Goal: Information Seeking & Learning: Learn about a topic

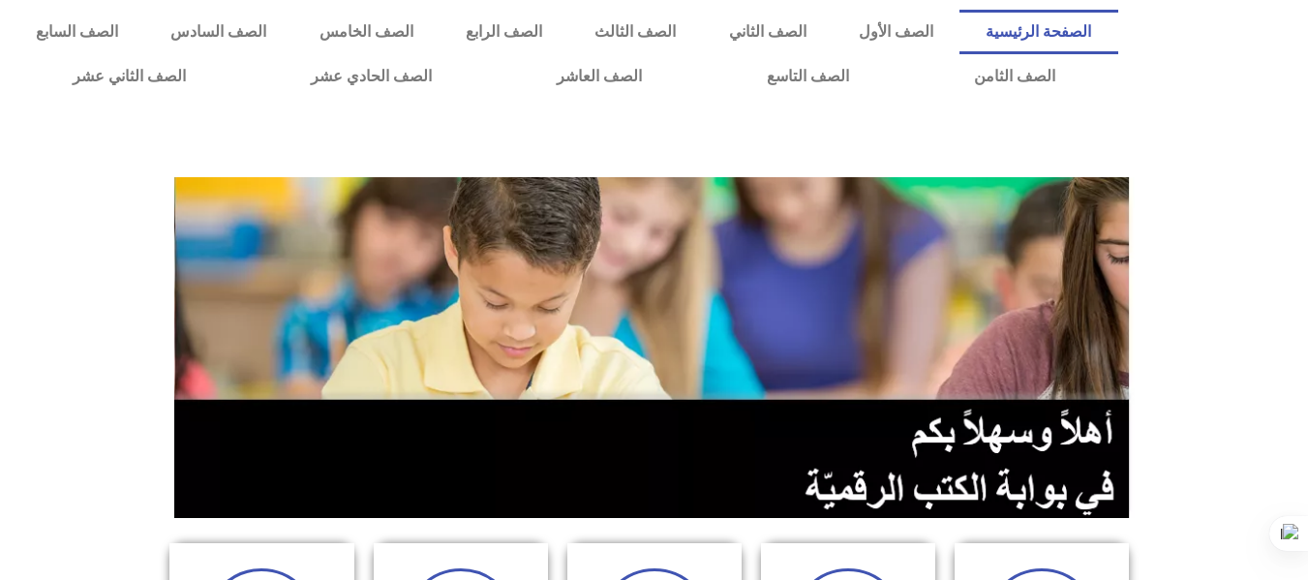
scroll to position [619, 0]
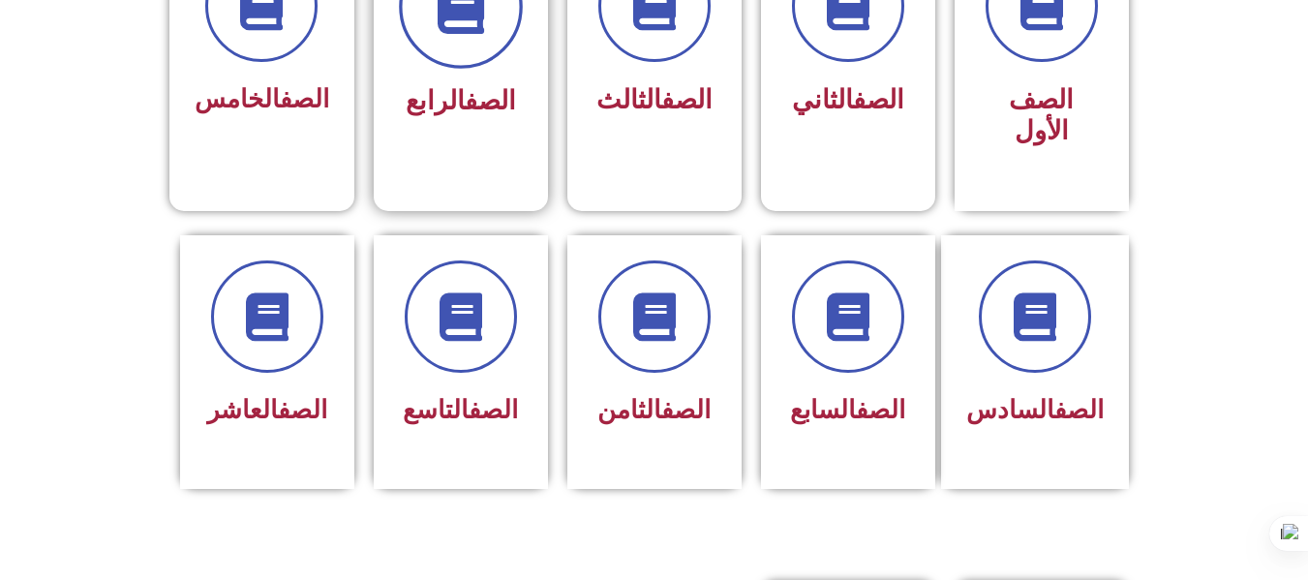
click at [462, 38] on span at bounding box center [461, 7] width 124 height 124
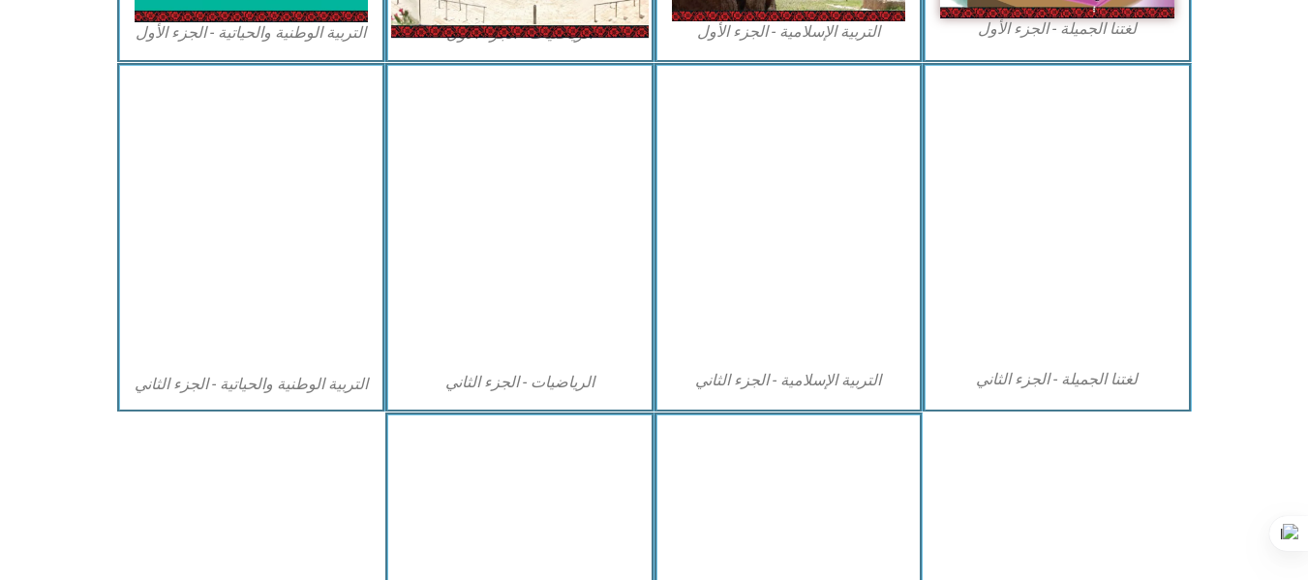
scroll to position [895, 0]
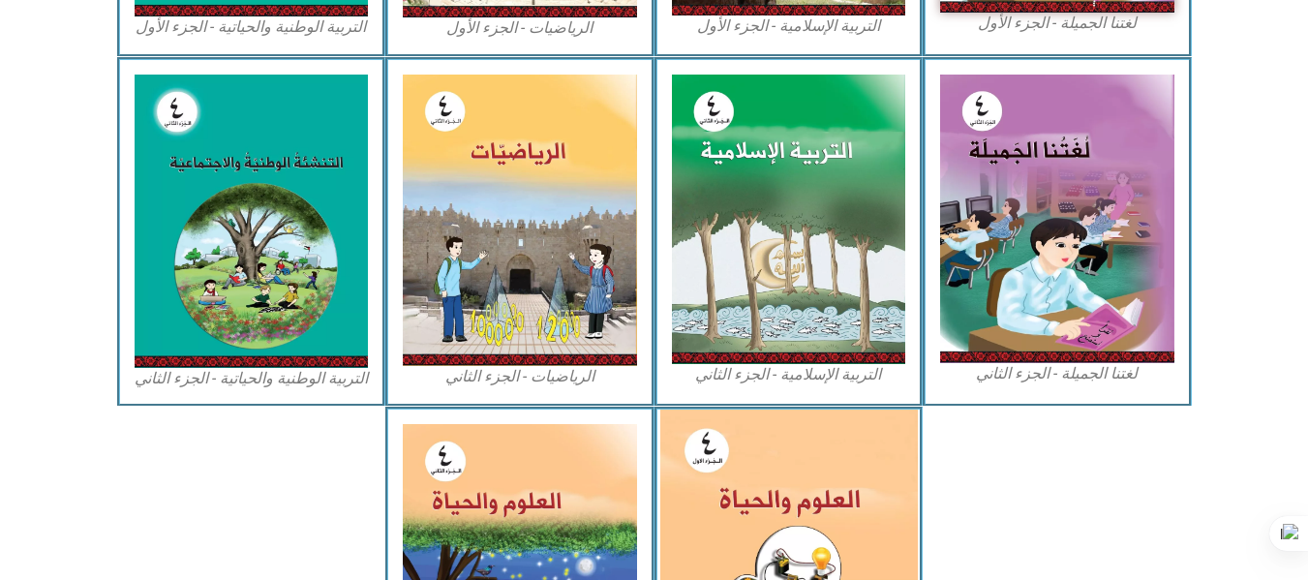
click at [770, 516] on img at bounding box center [788, 569] width 258 height 319
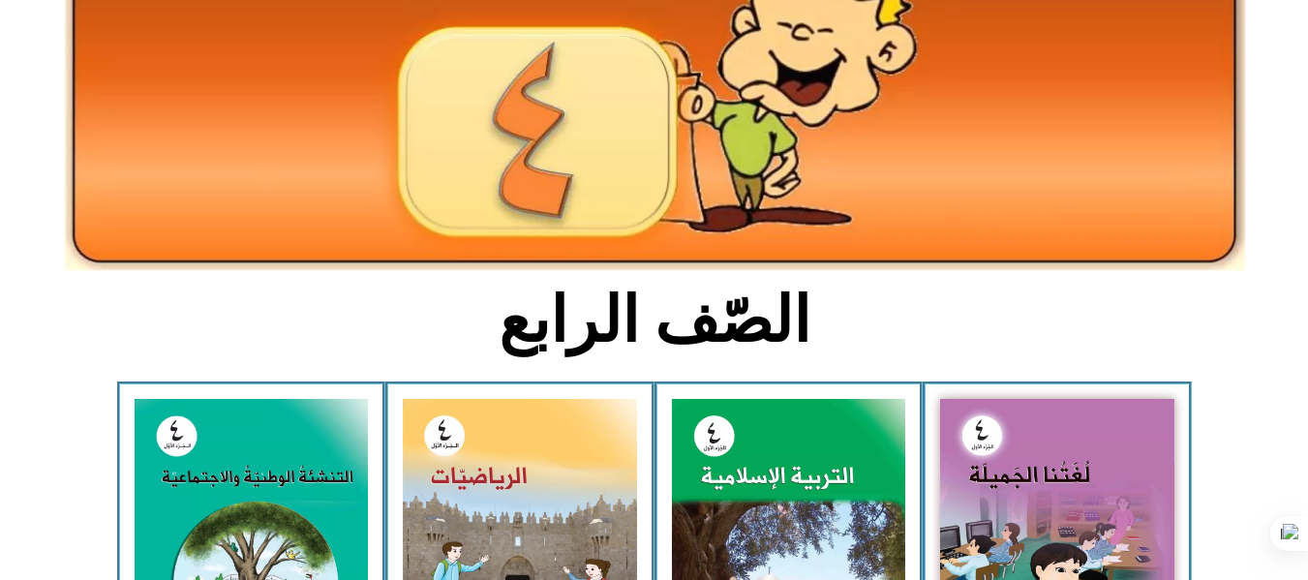
scroll to position [0, 0]
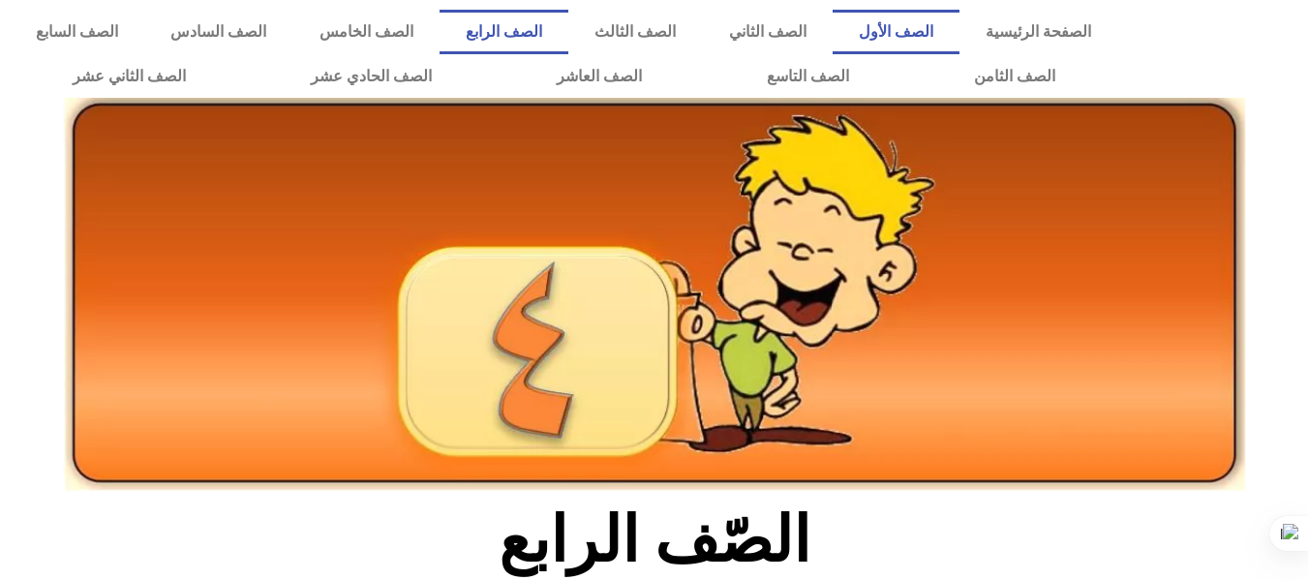
click at [946, 33] on link "الصف الأول" at bounding box center [896, 32] width 127 height 45
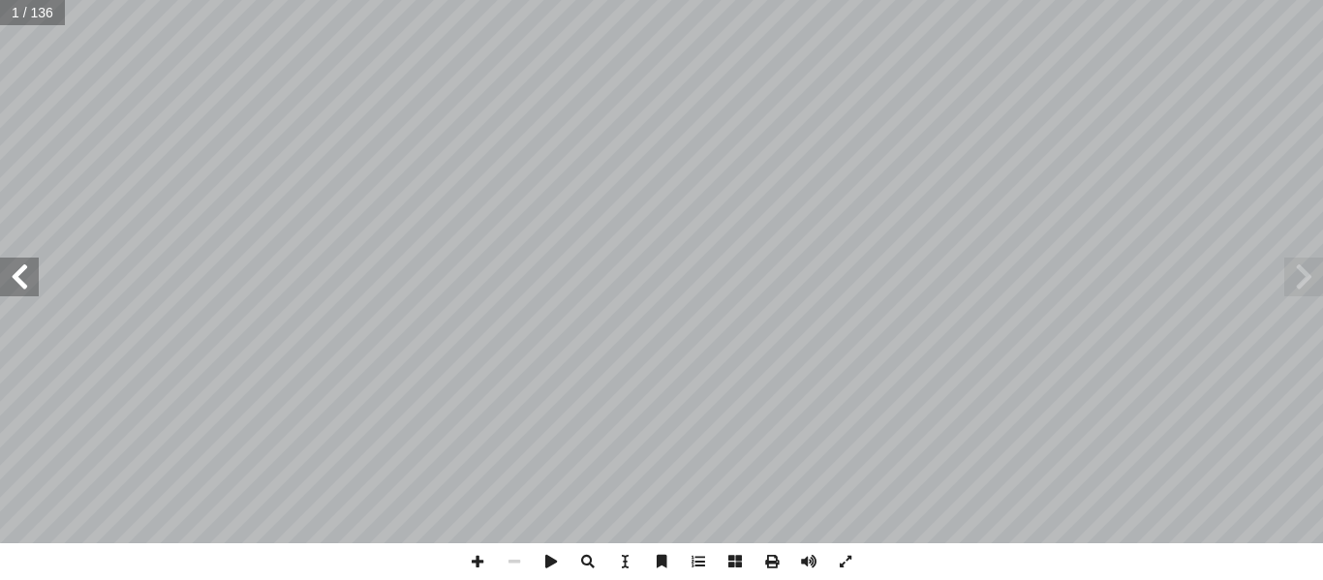
click at [22, 278] on span at bounding box center [19, 277] width 39 height 39
click at [34, 279] on span at bounding box center [19, 277] width 39 height 39
click at [7, 276] on span at bounding box center [19, 277] width 39 height 39
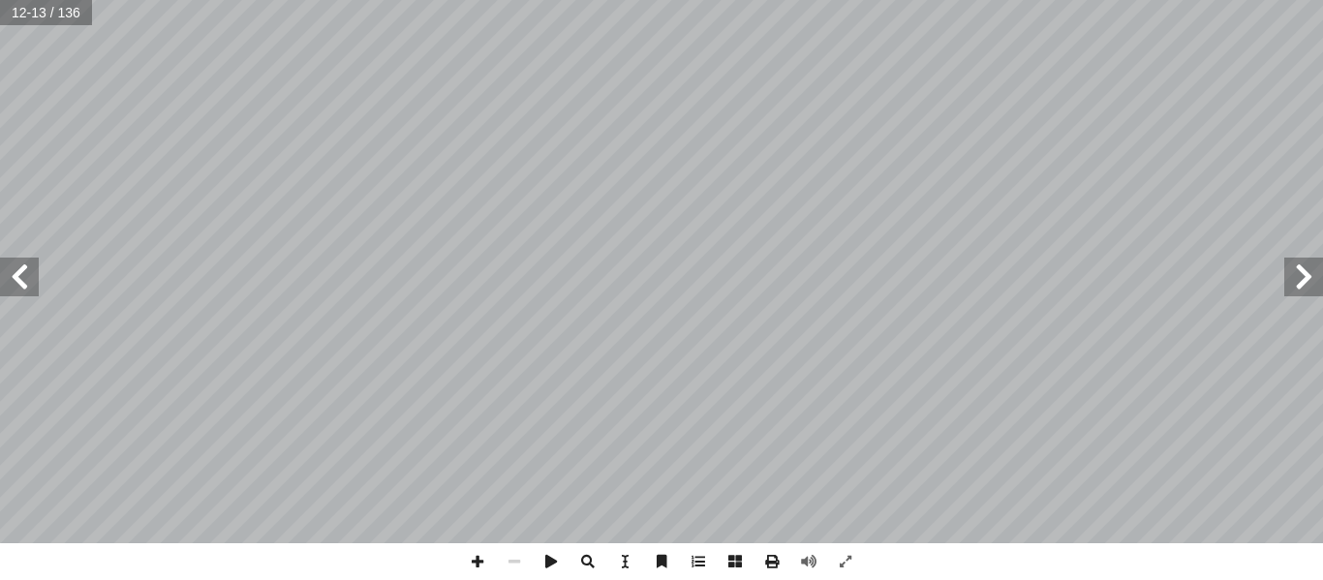
click at [7, 276] on span at bounding box center [19, 277] width 39 height 39
click at [1311, 287] on span at bounding box center [1303, 277] width 39 height 39
click at [806, 562] on span at bounding box center [808, 561] width 37 height 37
click at [655, 559] on span at bounding box center [661, 561] width 37 height 37
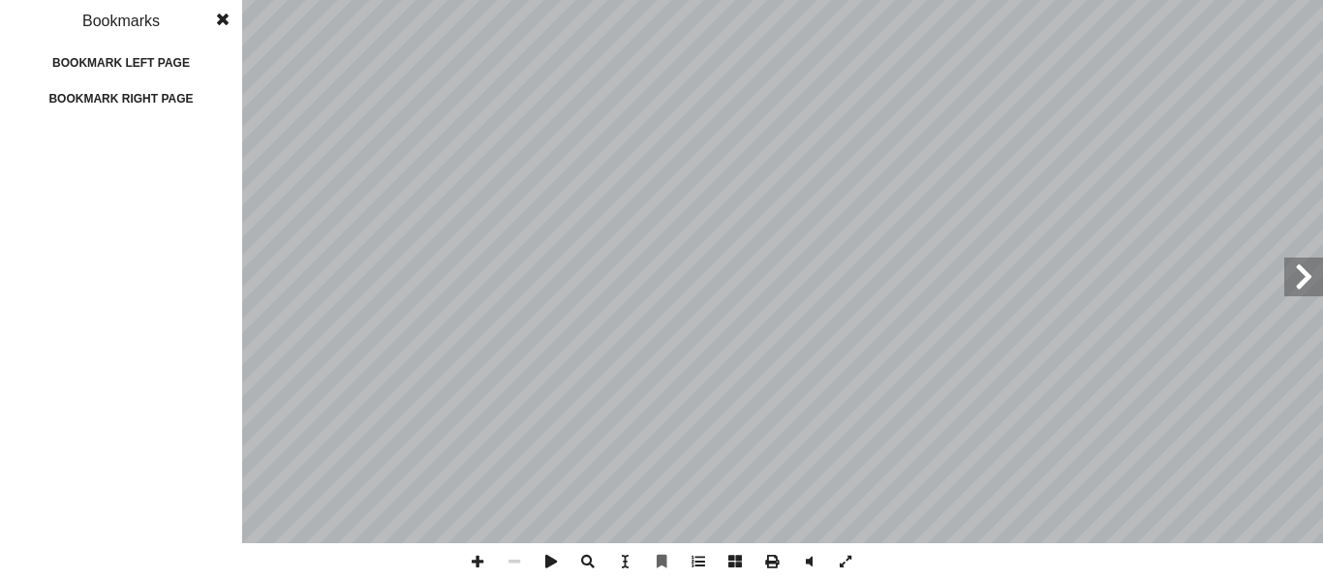
click at [228, 15] on span at bounding box center [222, 19] width 35 height 39
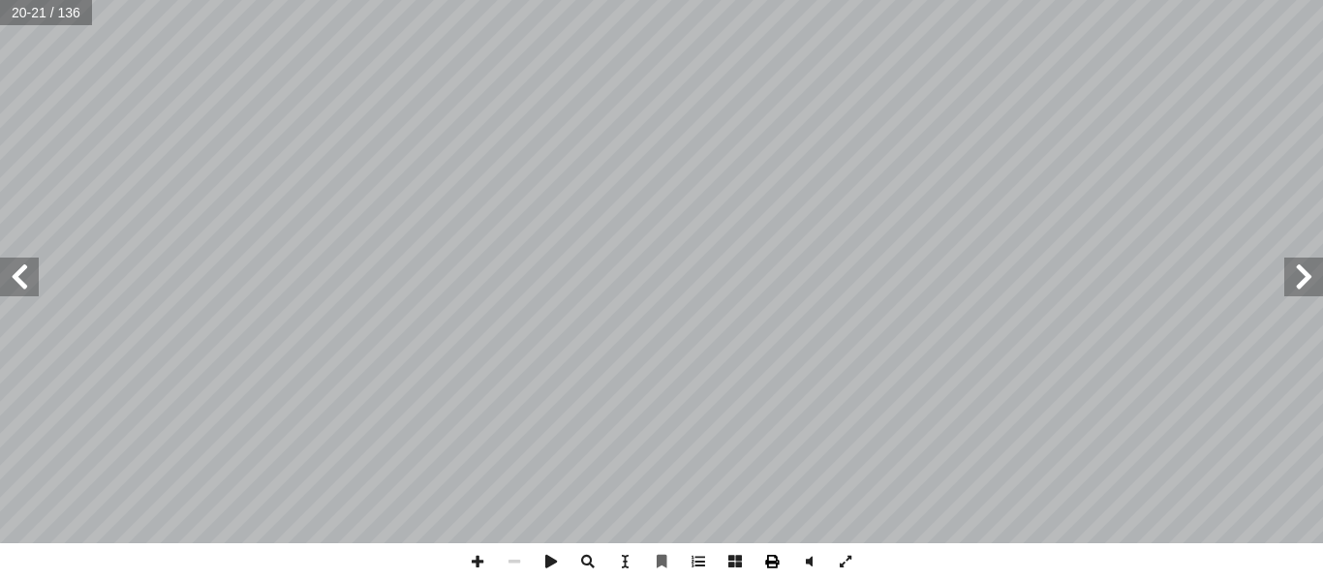
click at [774, 563] on span at bounding box center [771, 561] width 37 height 37
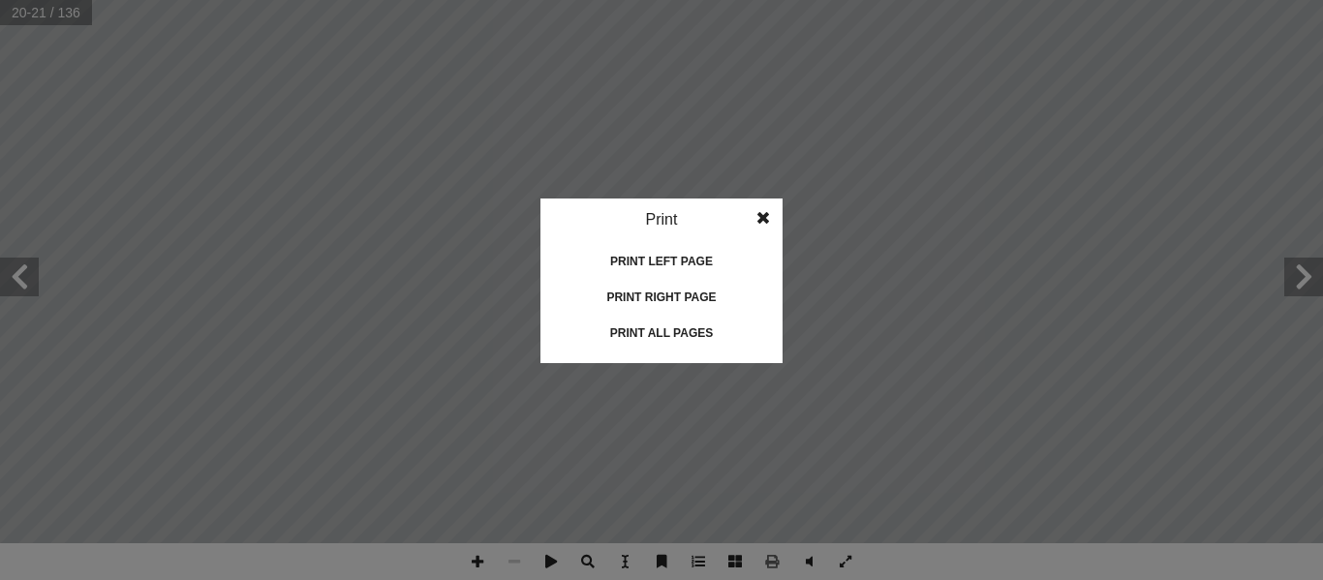
click at [650, 334] on div "Print all pages" at bounding box center [661, 333] width 194 height 31
click at [766, 215] on span at bounding box center [762, 217] width 35 height 39
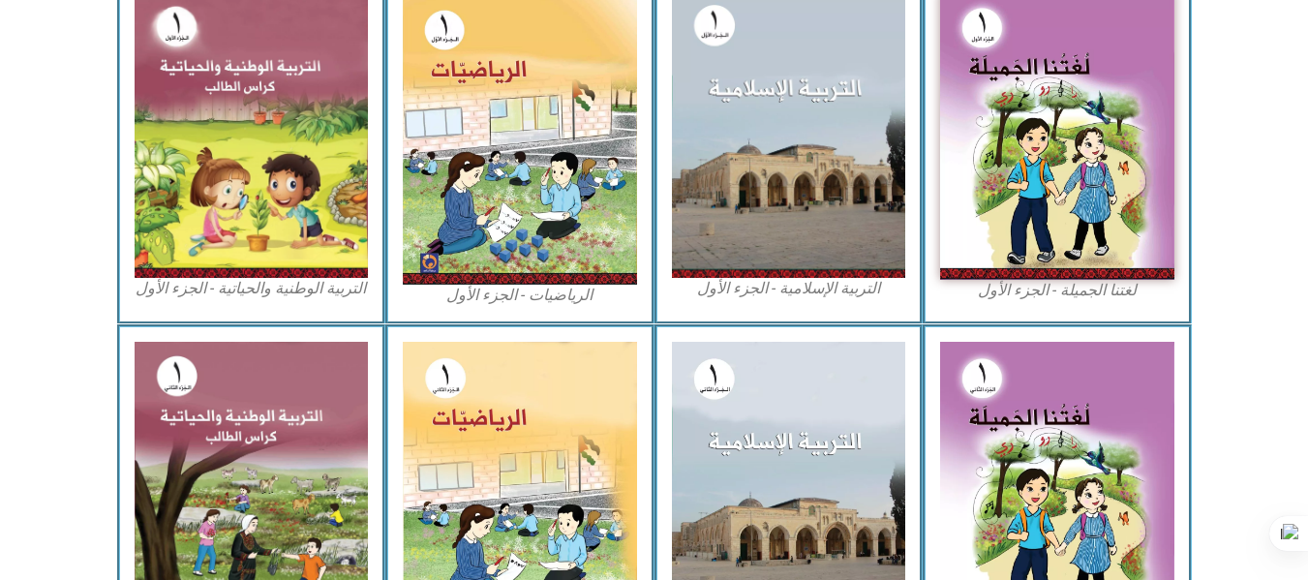
scroll to position [629, 0]
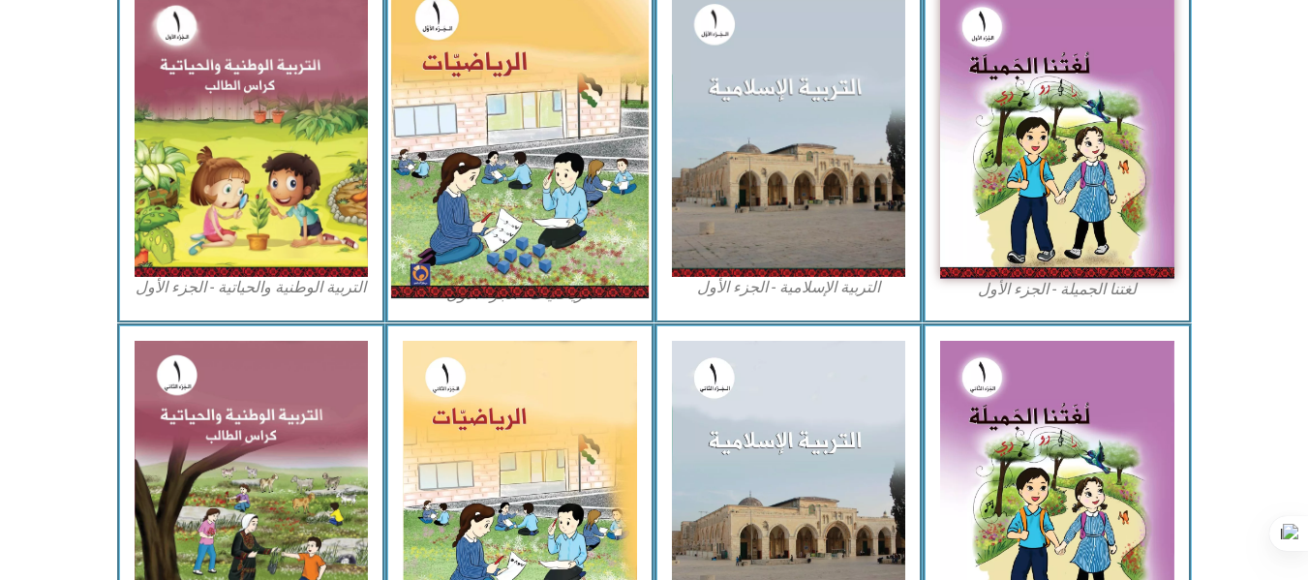
click at [509, 193] on img at bounding box center [520, 137] width 258 height 322
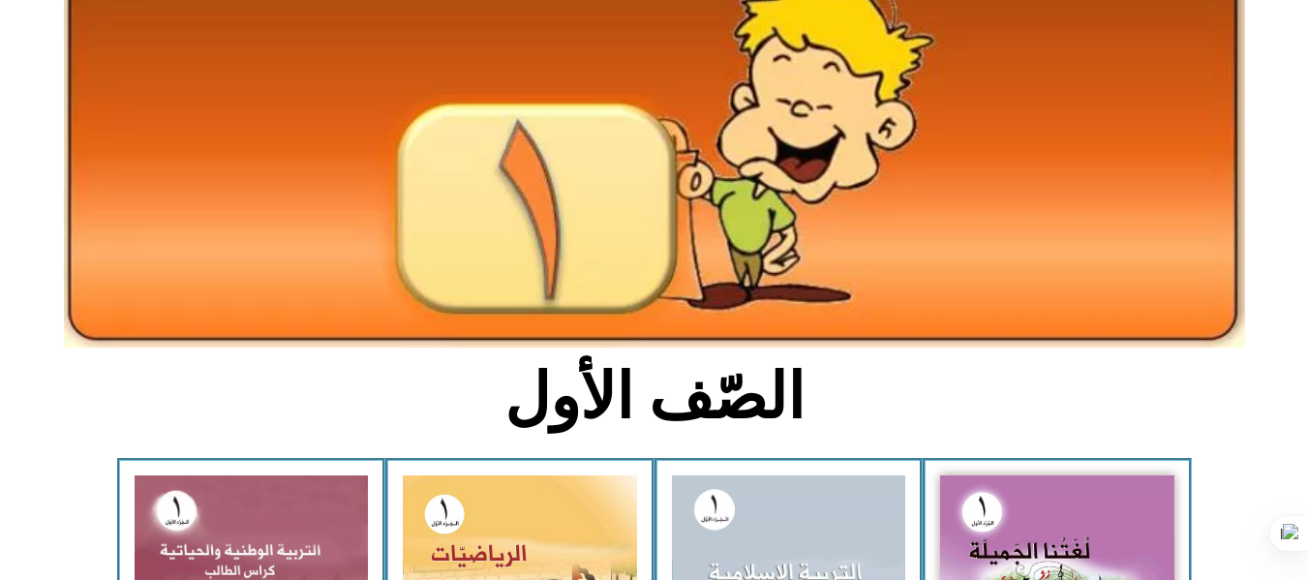
scroll to position [0, 0]
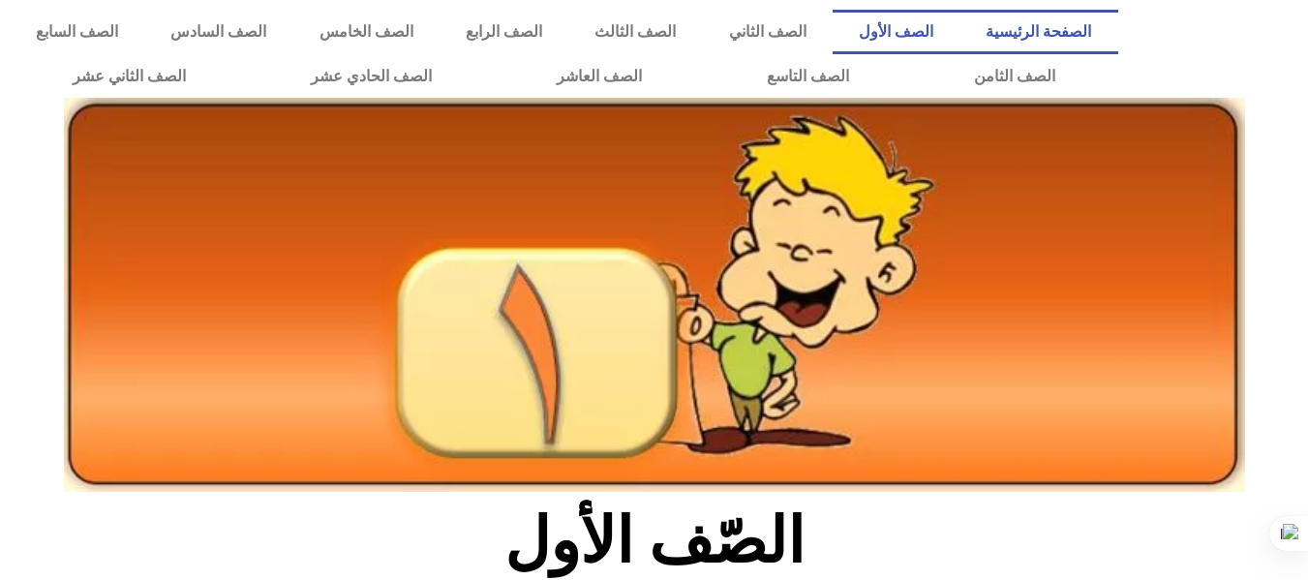
click at [1049, 37] on link "الصفحة الرئيسية" at bounding box center [1038, 32] width 158 height 45
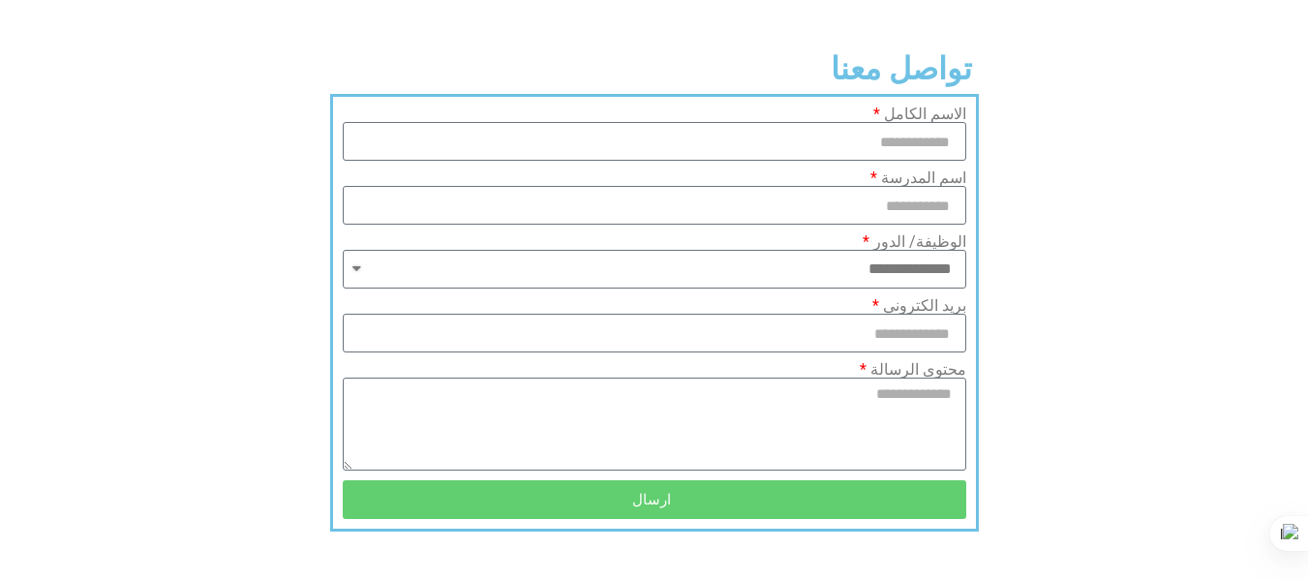
scroll to position [1622, 0]
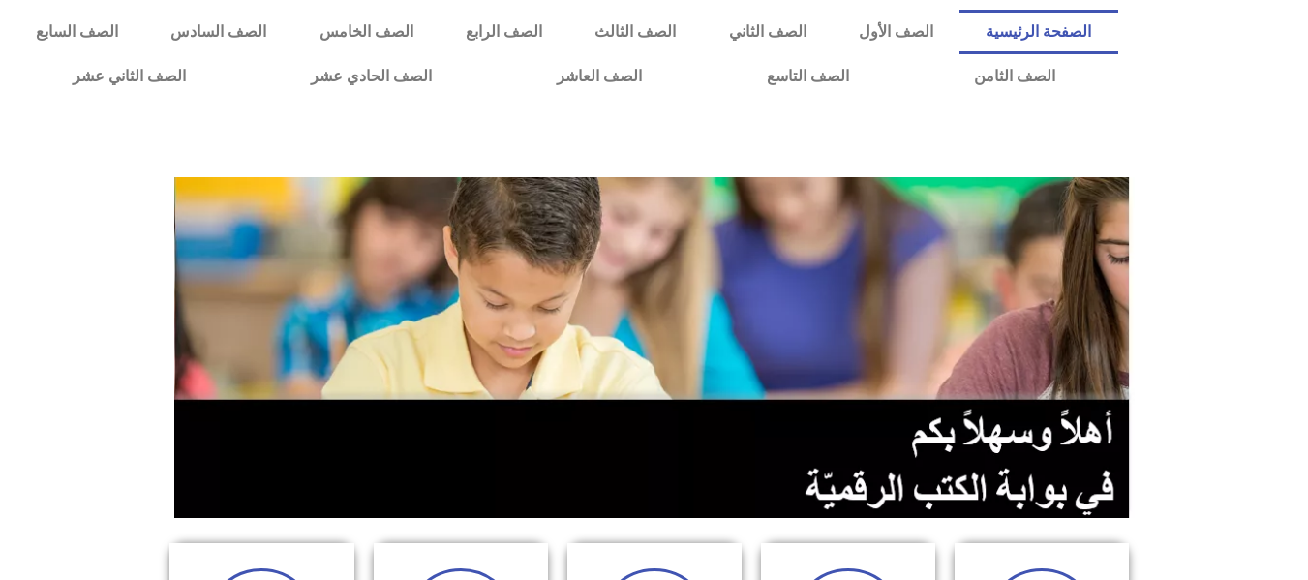
scroll to position [1622, 0]
